Goal: Task Accomplishment & Management: Manage account settings

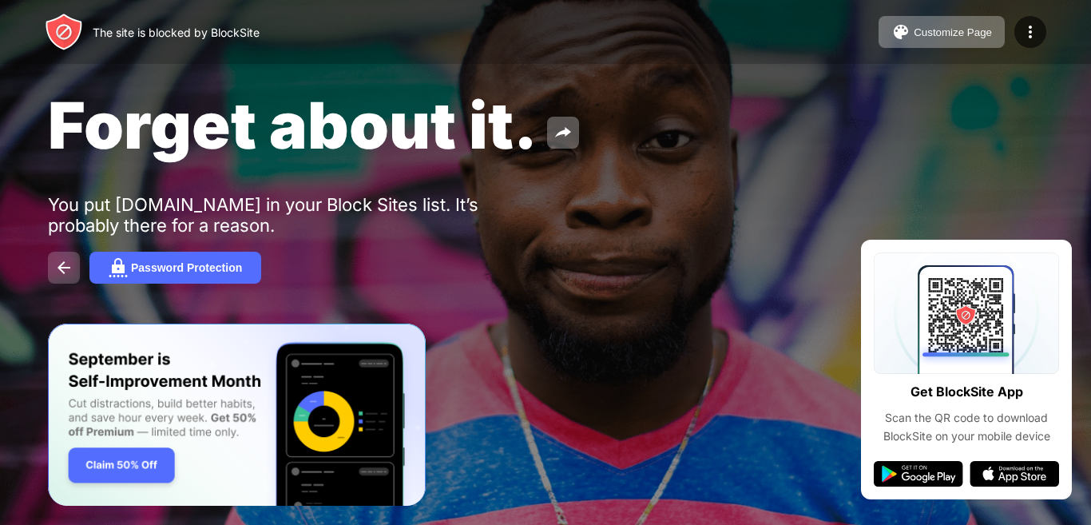
click at [53, 267] on button at bounding box center [64, 268] width 32 height 32
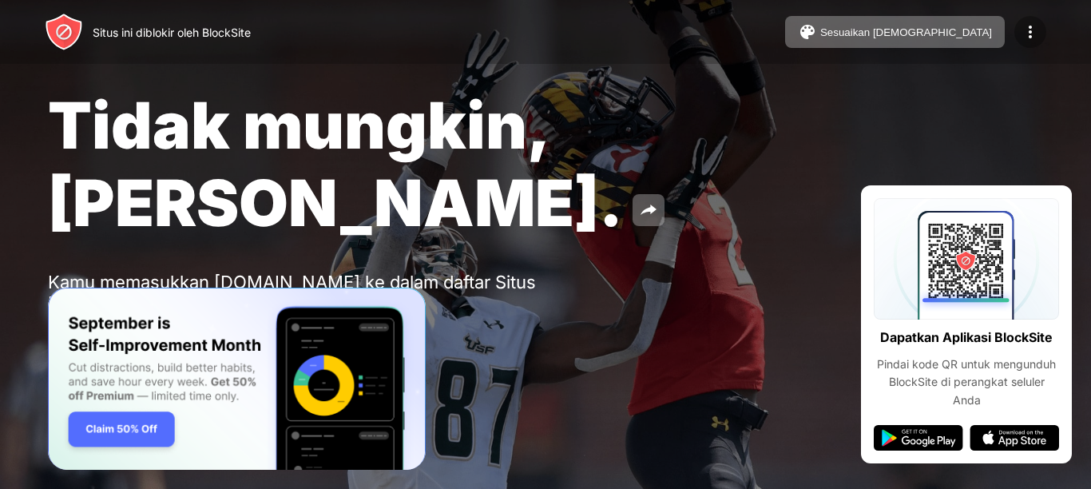
click at [1031, 34] on img at bounding box center [1029, 31] width 19 height 19
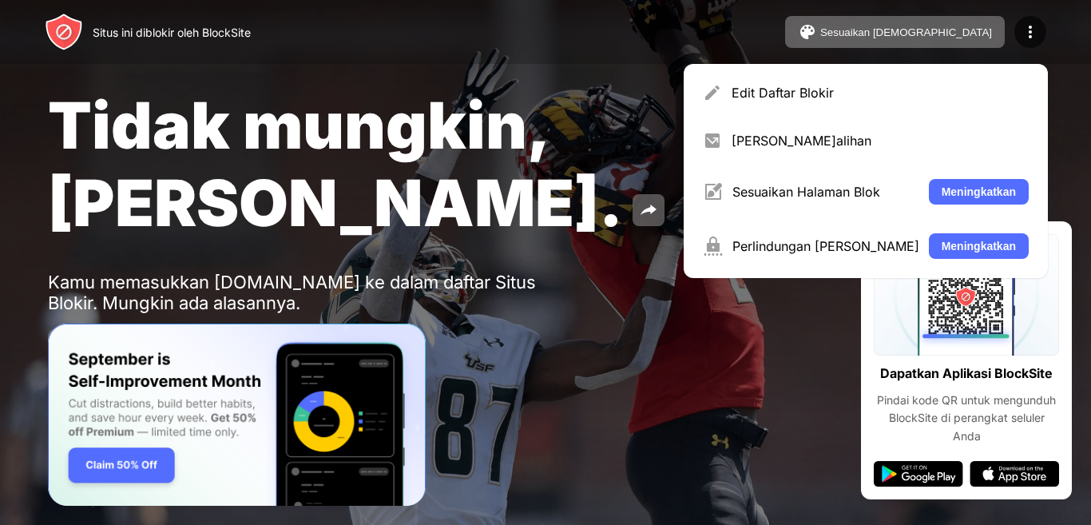
click at [73, 329] on button at bounding box center [64, 345] width 32 height 32
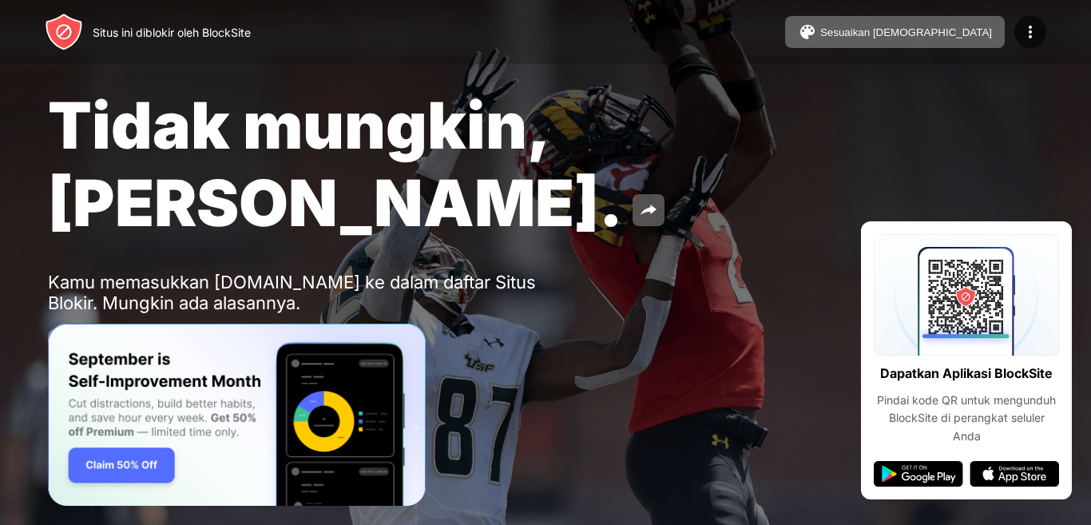
click at [180, 339] on font "Perlindungan Kata Sandi" at bounding box center [215, 345] width 168 height 13
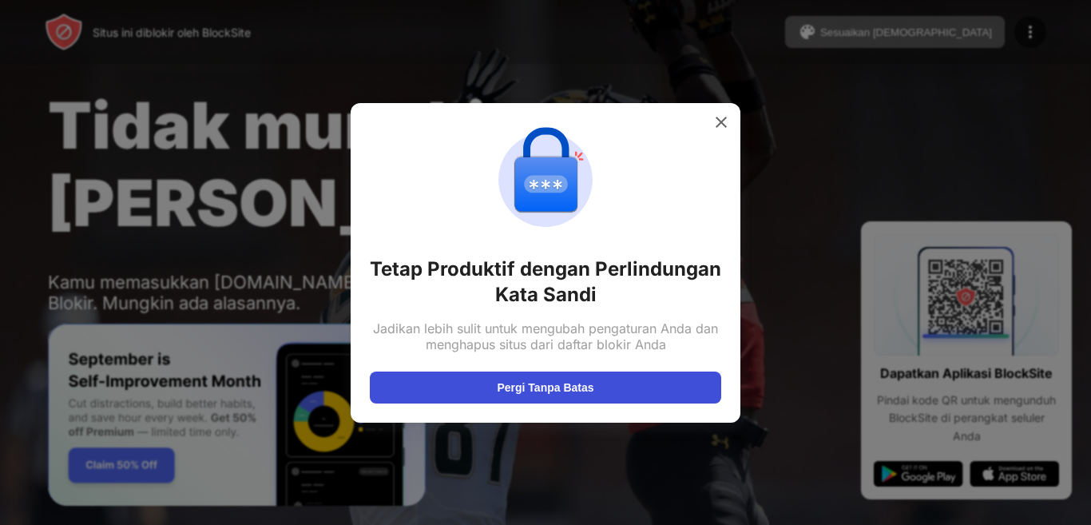
click at [671, 387] on button "Pergi Tanpa Batas" at bounding box center [545, 387] width 351 height 32
